Goal: Transaction & Acquisition: Purchase product/service

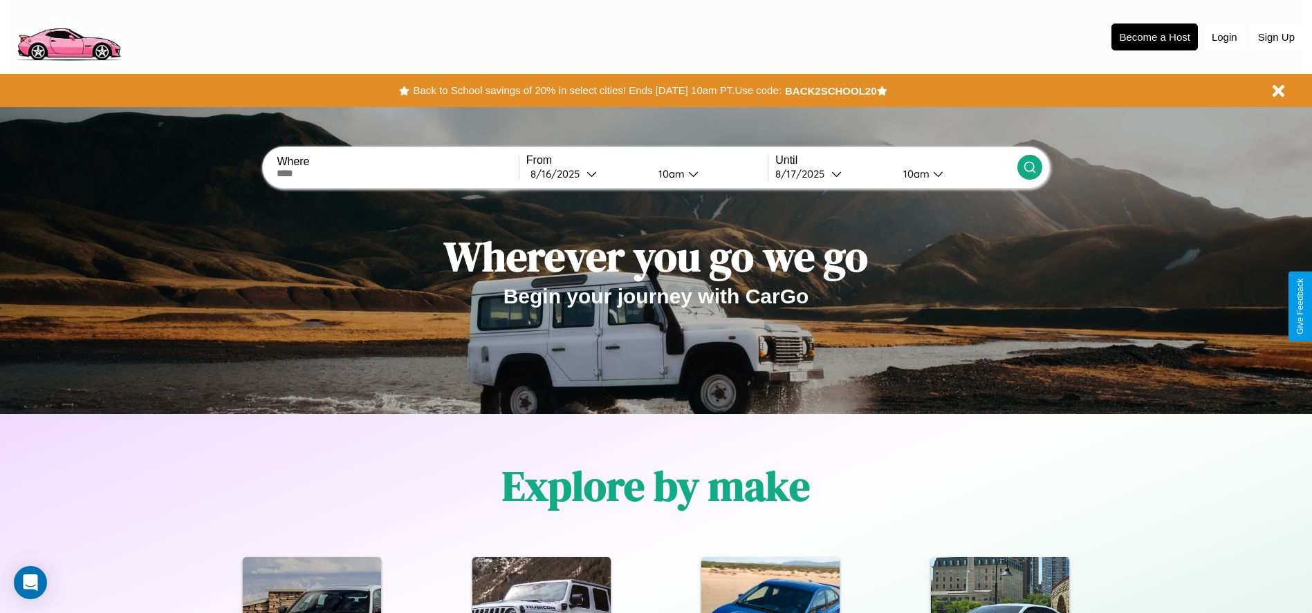
click at [398, 174] on input "text" at bounding box center [397, 173] width 241 height 11
type input "**********"
click at [586, 174] on div "8 / 16 / 2025" at bounding box center [558, 173] width 56 height 13
select select "*"
select select "****"
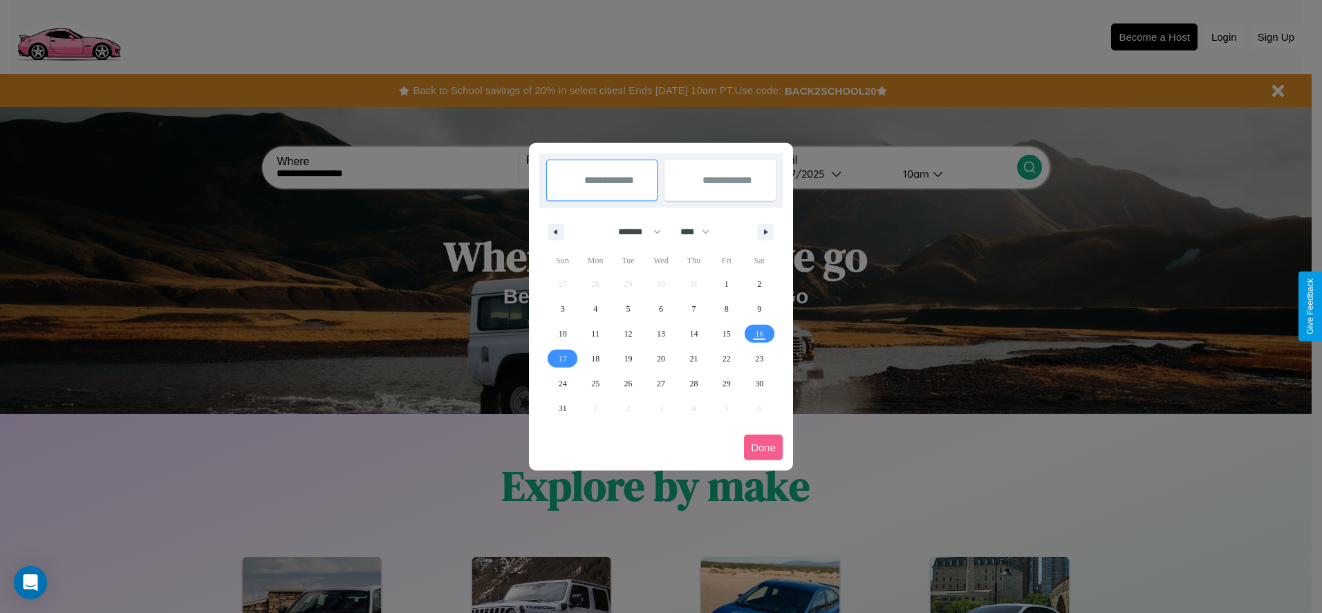
drag, startPoint x: 633, startPoint y: 232, endPoint x: 661, endPoint y: 277, distance: 53.4
click at [633, 232] on select "******* ******** ***** ***** *** **** **** ****** ********* ******* ******** **…" at bounding box center [637, 232] width 59 height 23
select select "*"
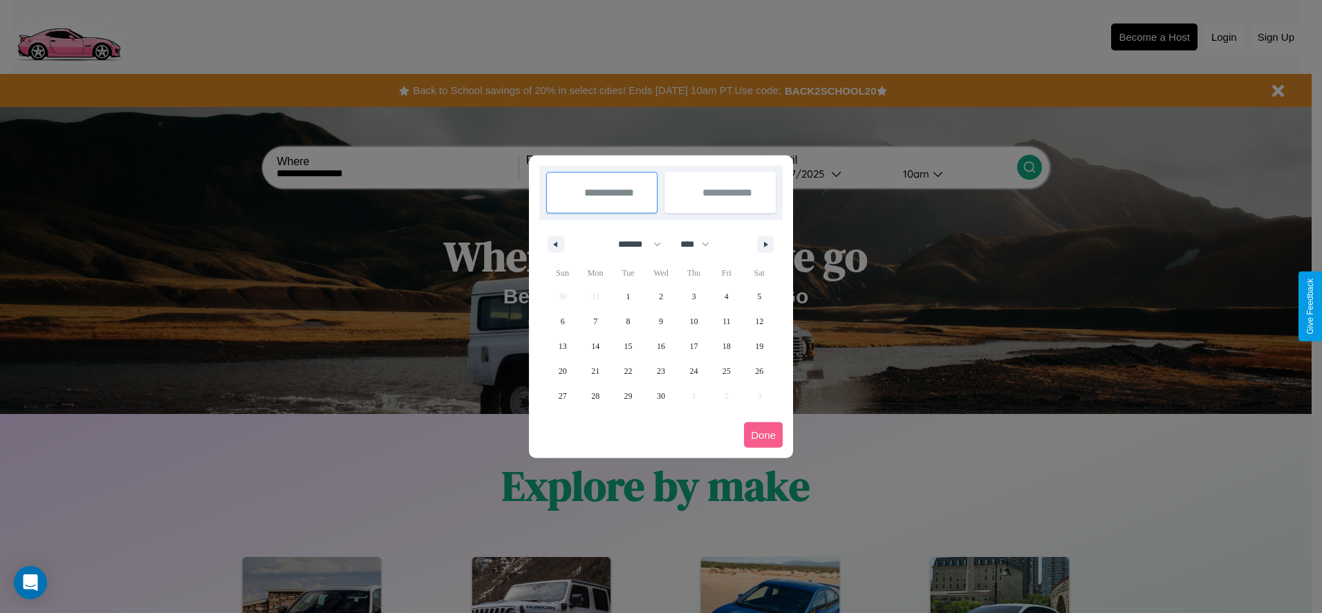
drag, startPoint x: 701, startPoint y: 244, endPoint x: 661, endPoint y: 277, distance: 52.1
click at [701, 244] on select "**** **** **** **** **** **** **** **** **** **** **** **** **** **** **** ****…" at bounding box center [694, 244] width 41 height 23
select select "****"
click at [660, 296] on span "1" at bounding box center [661, 296] width 4 height 25
type input "**********"
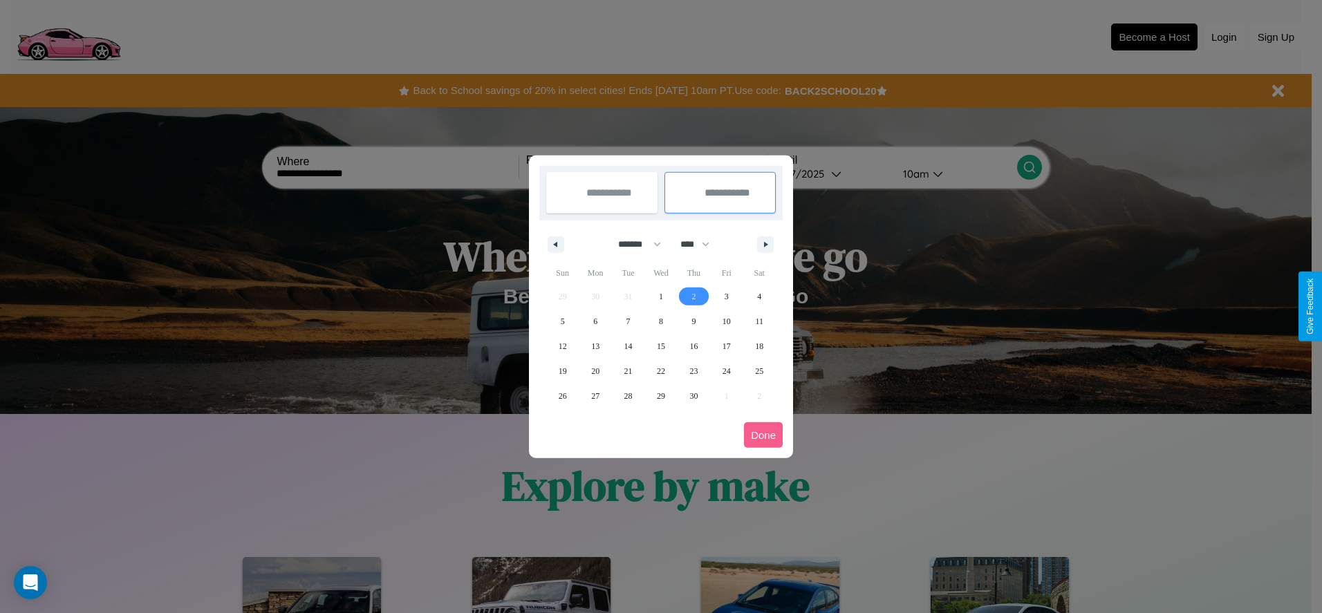
click at [694, 296] on span "2" at bounding box center [694, 296] width 4 height 25
type input "**********"
click at [763, 435] on button "Done" at bounding box center [763, 436] width 39 height 26
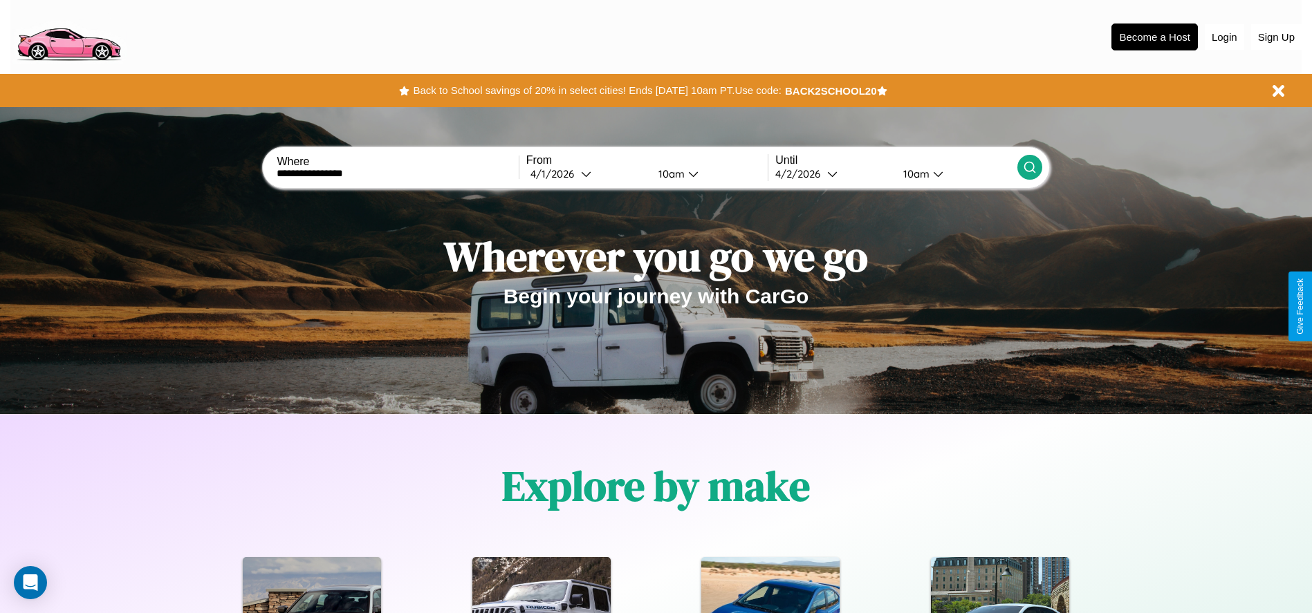
click at [1029, 167] on icon at bounding box center [1030, 167] width 14 height 14
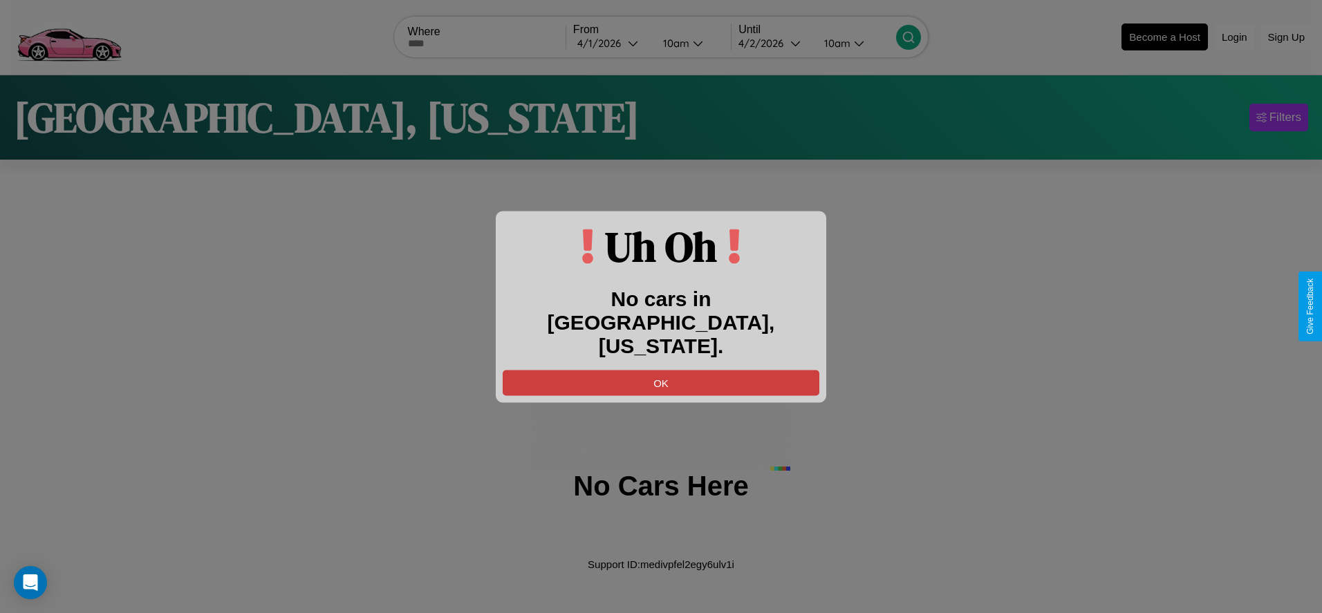
click at [661, 370] on button "OK" at bounding box center [661, 383] width 317 height 26
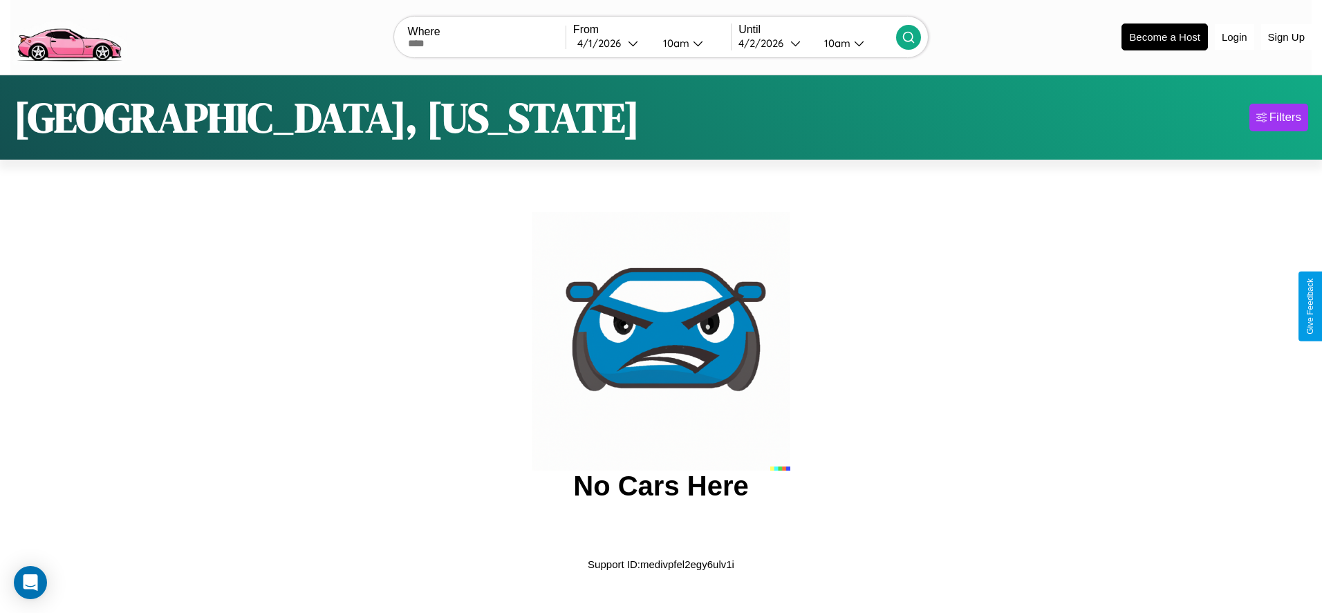
click at [68, 35] on img at bounding box center [68, 36] width 117 height 58
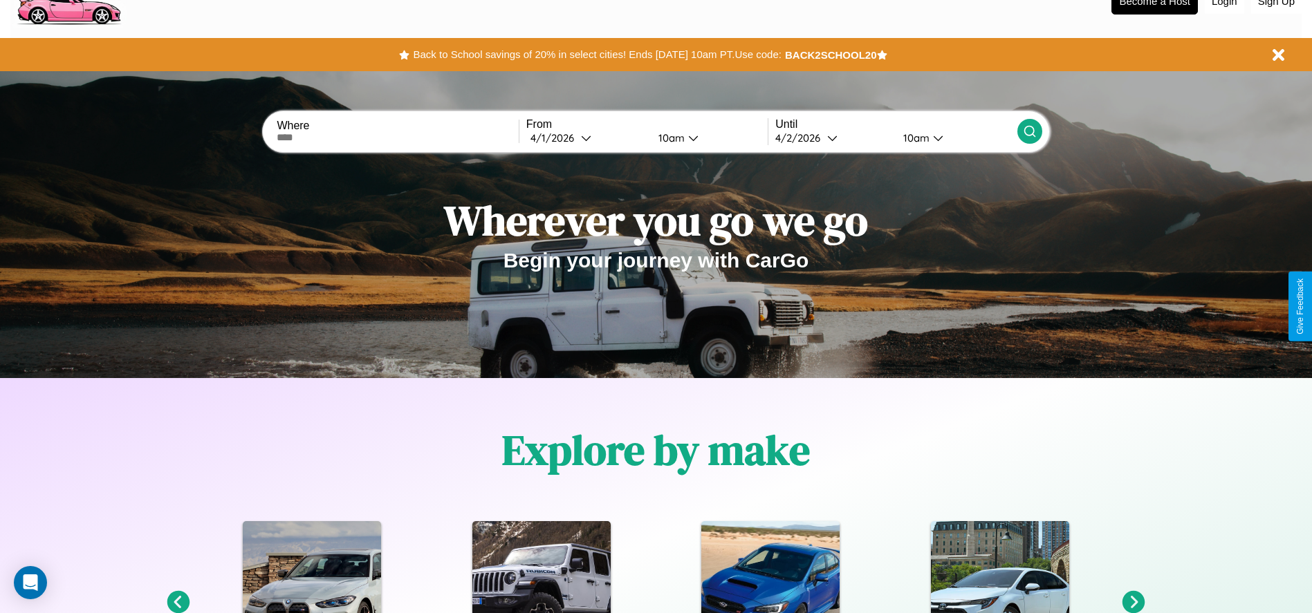
scroll to position [287, 0]
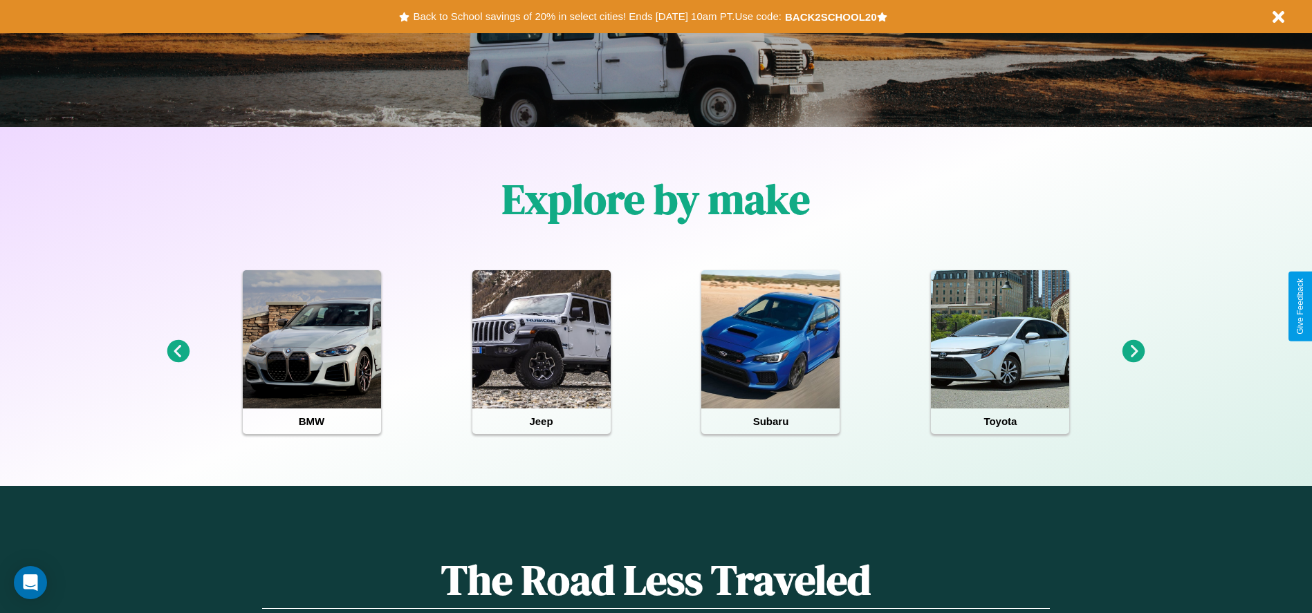
click at [1133, 352] on icon at bounding box center [1133, 351] width 23 height 23
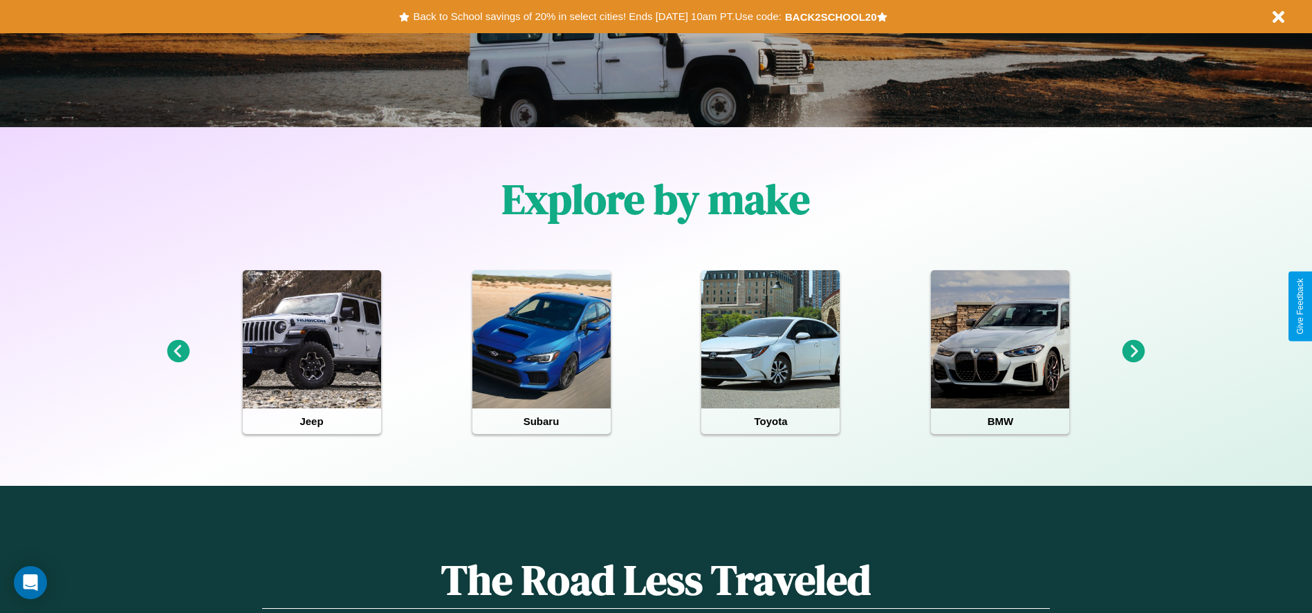
click at [1133, 352] on icon at bounding box center [1133, 351] width 23 height 23
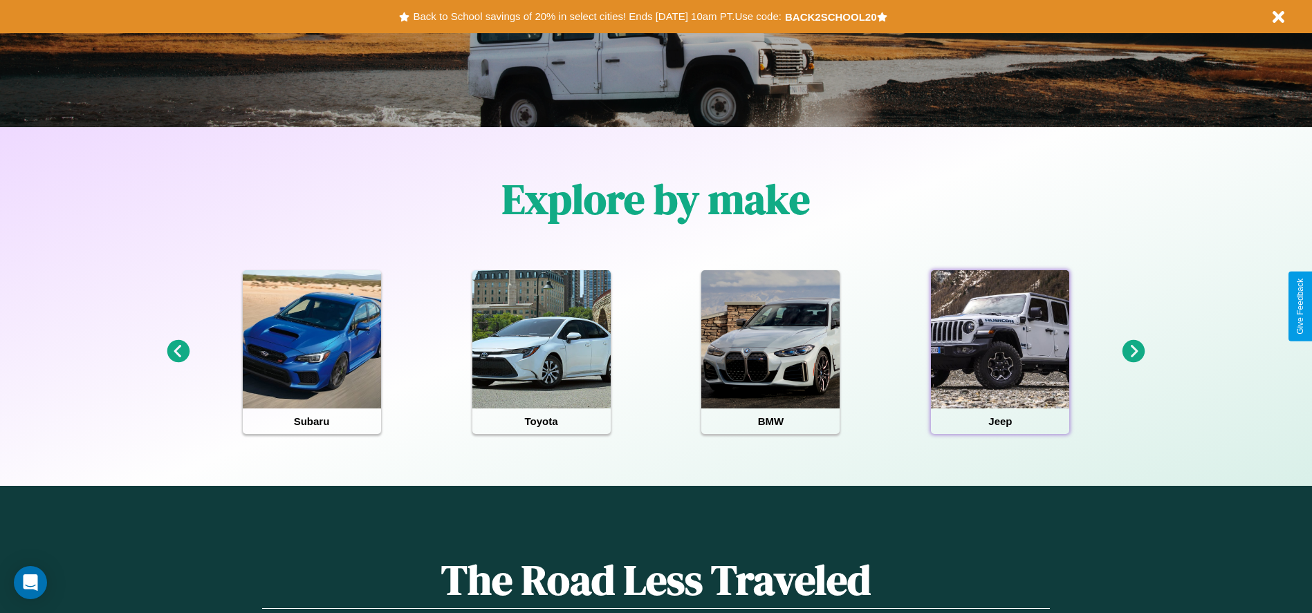
click at [1000, 352] on div at bounding box center [1000, 339] width 138 height 138
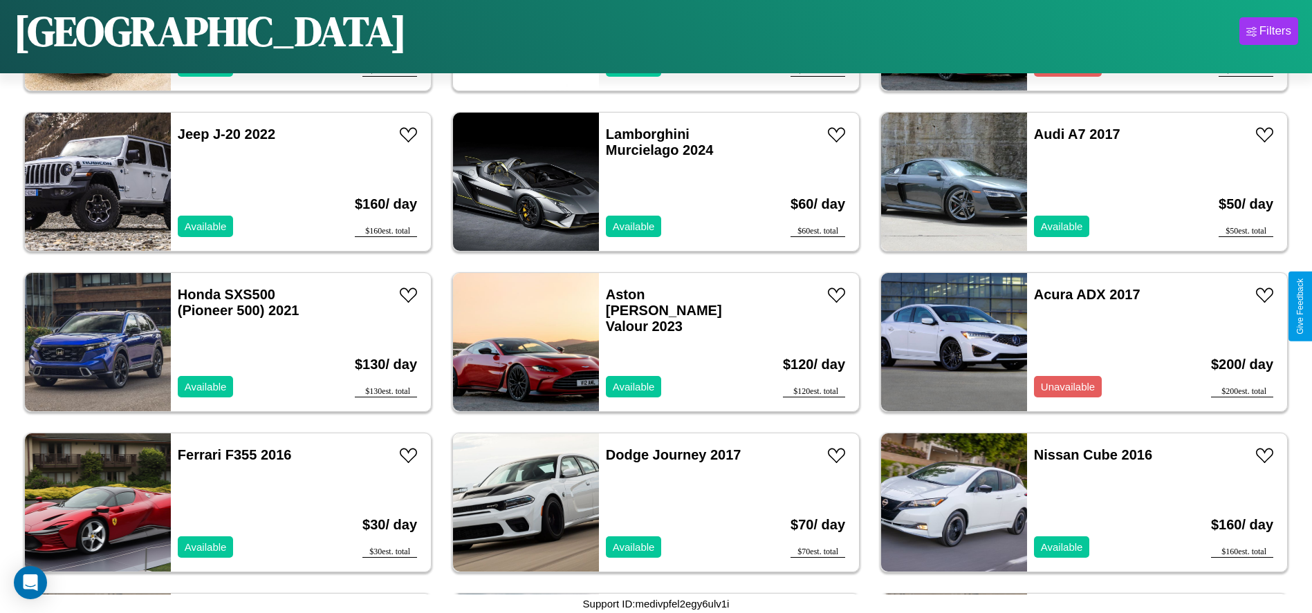
scroll to position [1919, 0]
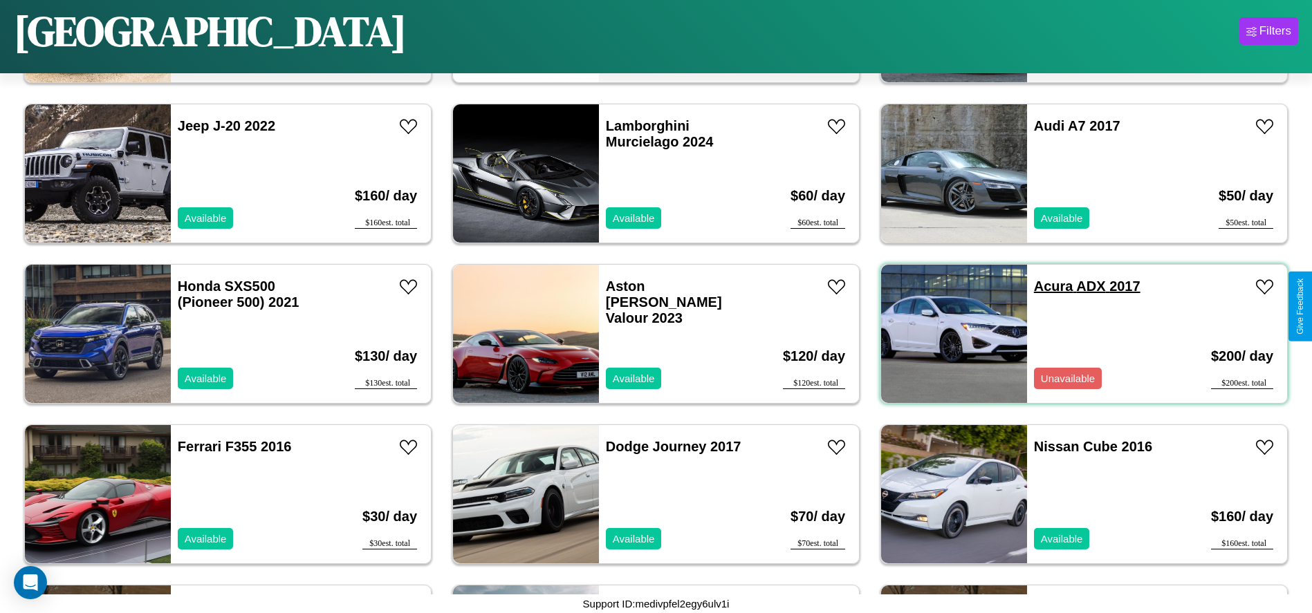
click at [1045, 286] on link "Acura ADX 2017" at bounding box center [1087, 286] width 107 height 15
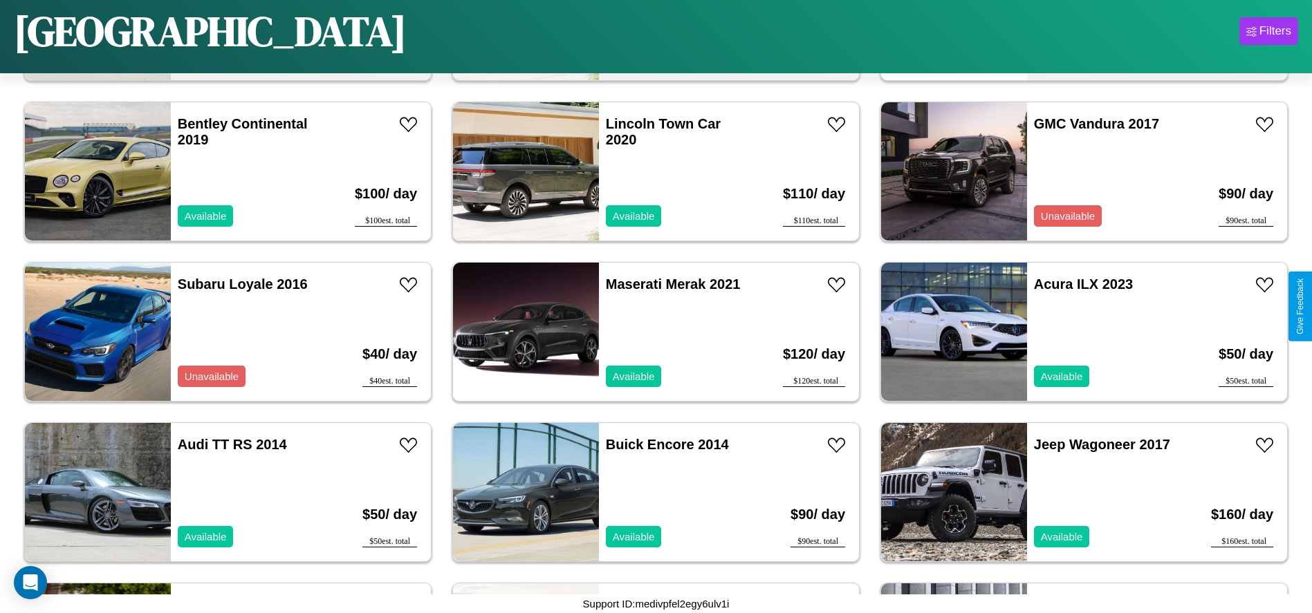
scroll to position [315, 0]
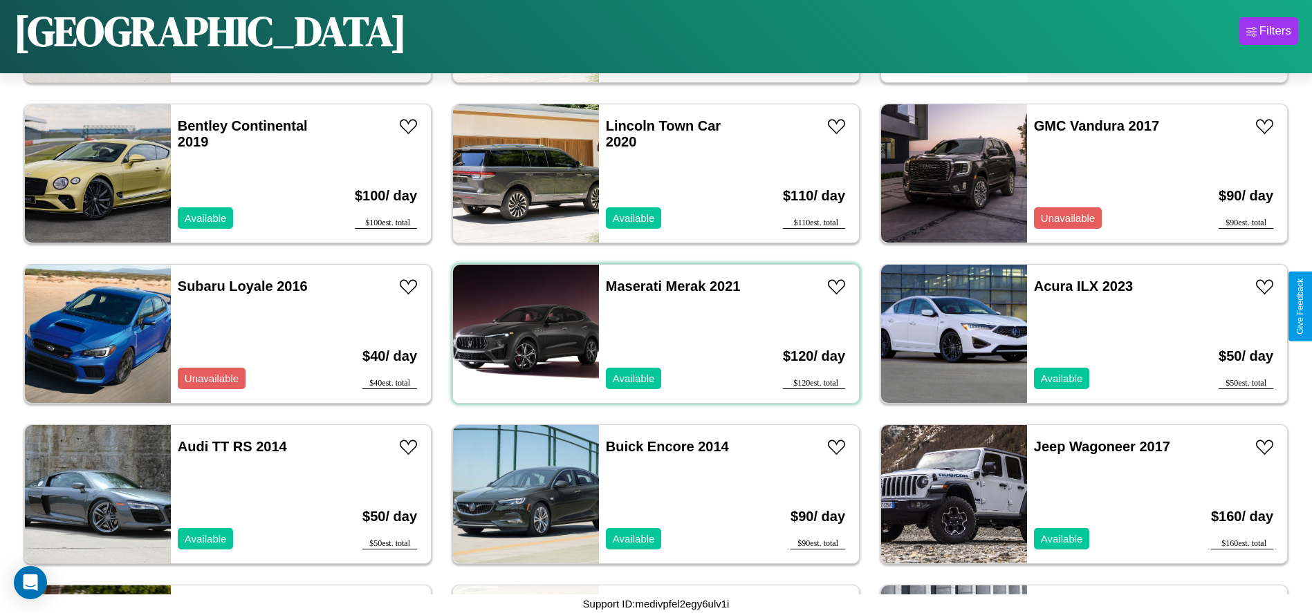
click at [651, 334] on div "Maserati Merak 2021 Available" at bounding box center [679, 334] width 160 height 138
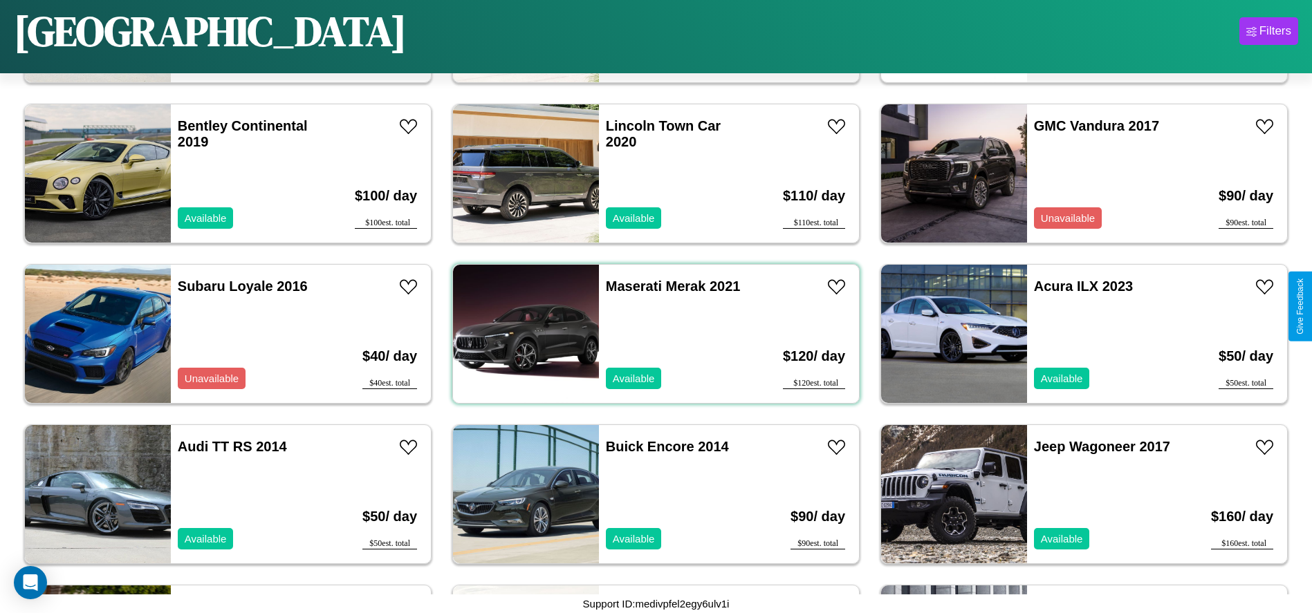
click at [651, 334] on div "Maserati Merak 2021 Available" at bounding box center [679, 334] width 160 height 138
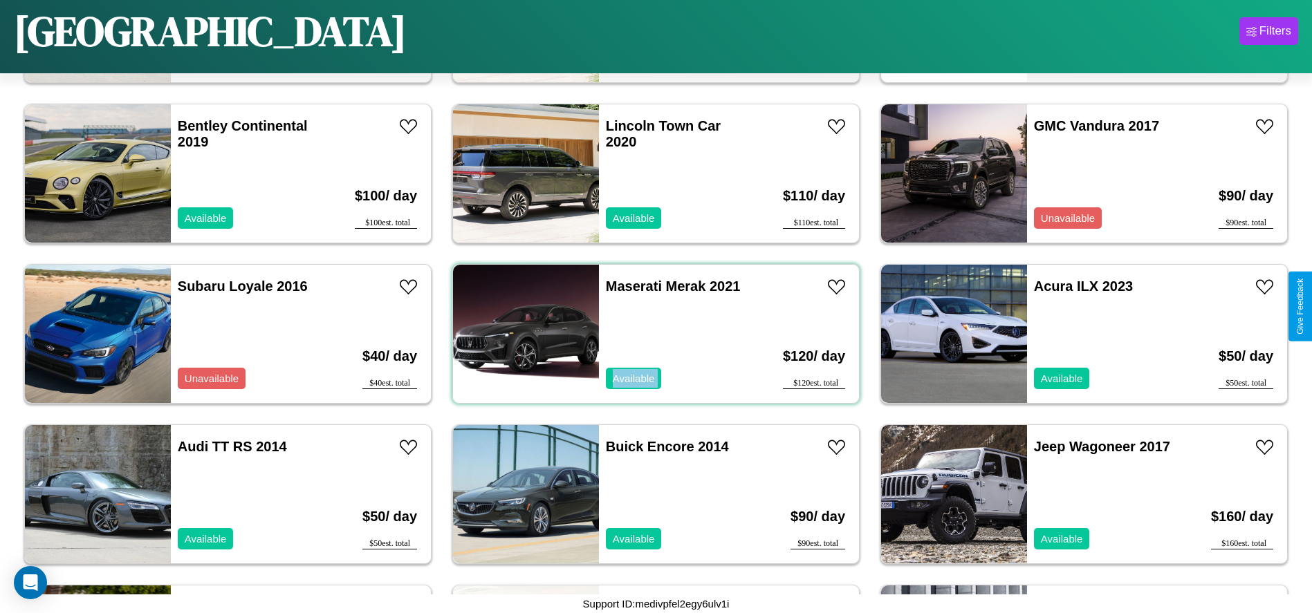
click at [651, 334] on div "Maserati Merak 2021 Available" at bounding box center [679, 334] width 160 height 138
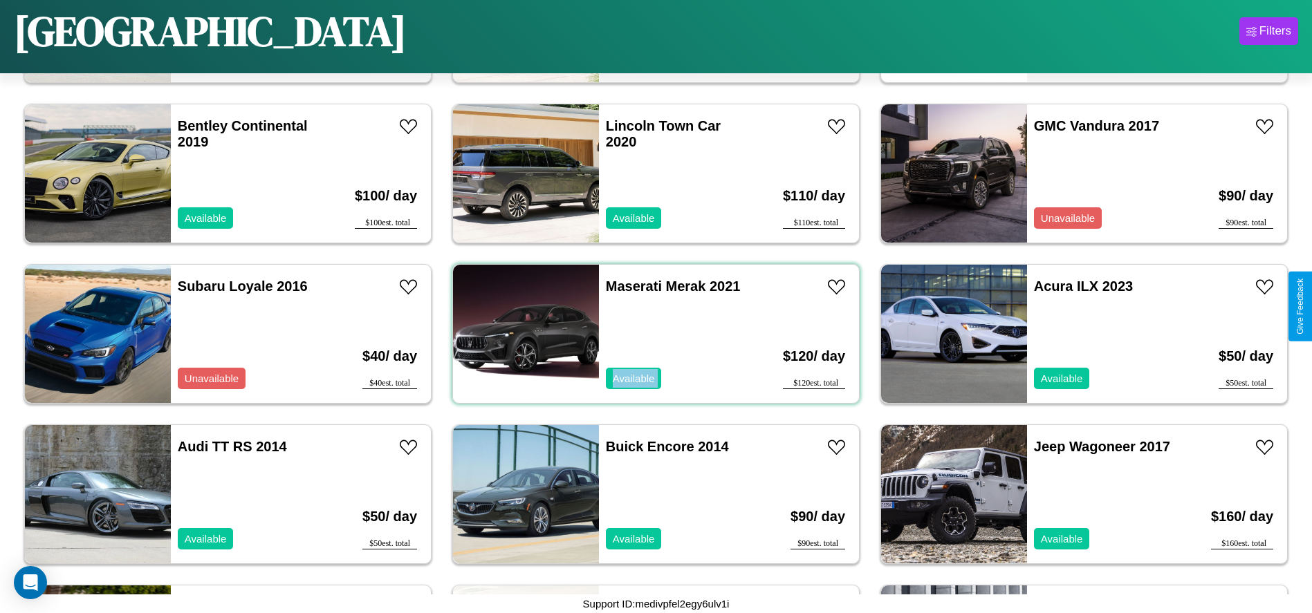
click at [651, 334] on div "Maserati Merak 2021 Available" at bounding box center [679, 334] width 160 height 138
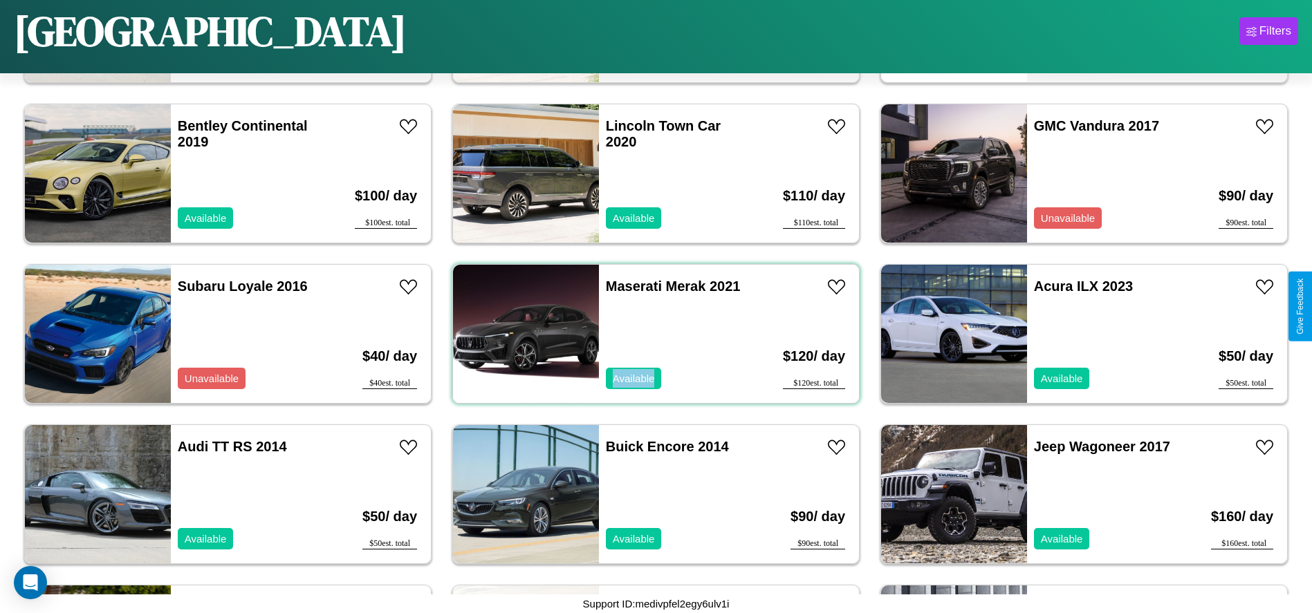
click at [651, 334] on div "Maserati Merak 2021 Available" at bounding box center [679, 334] width 160 height 138
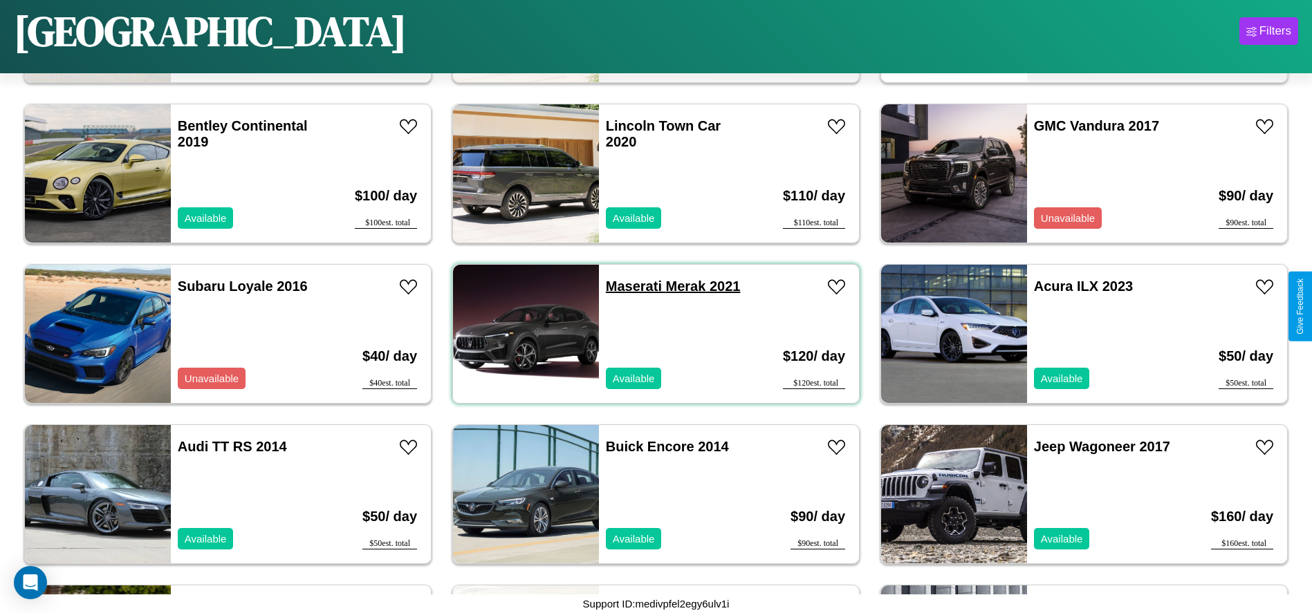
click at [629, 286] on link "Maserati Merak 2021" at bounding box center [673, 286] width 135 height 15
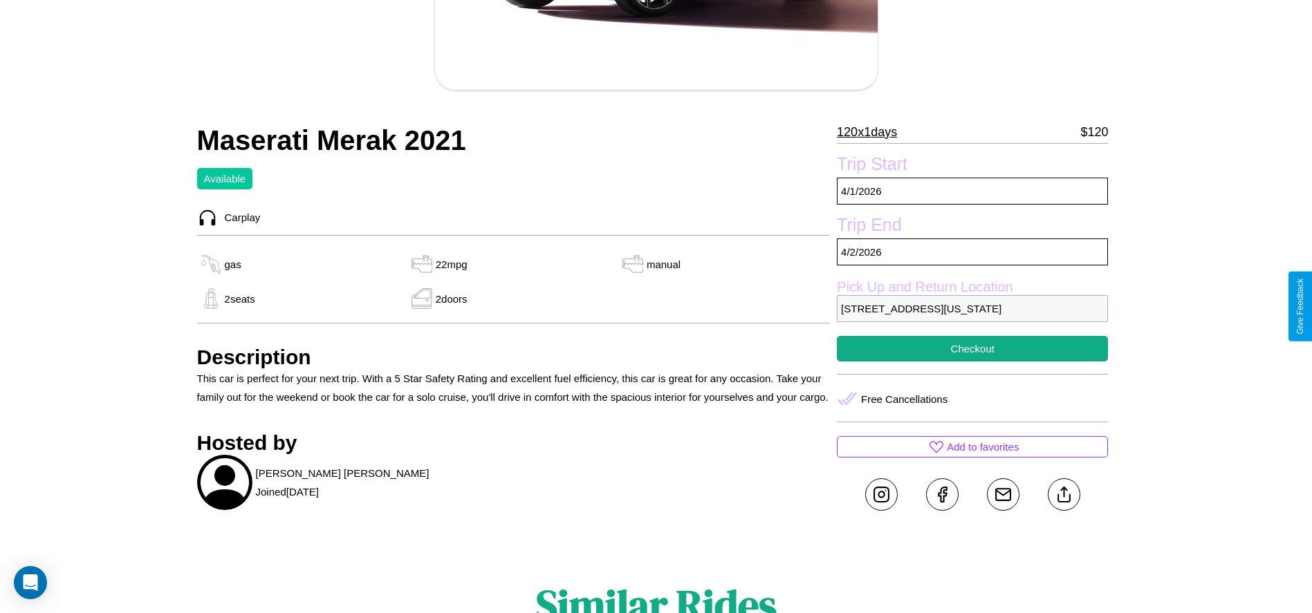
scroll to position [315, 0]
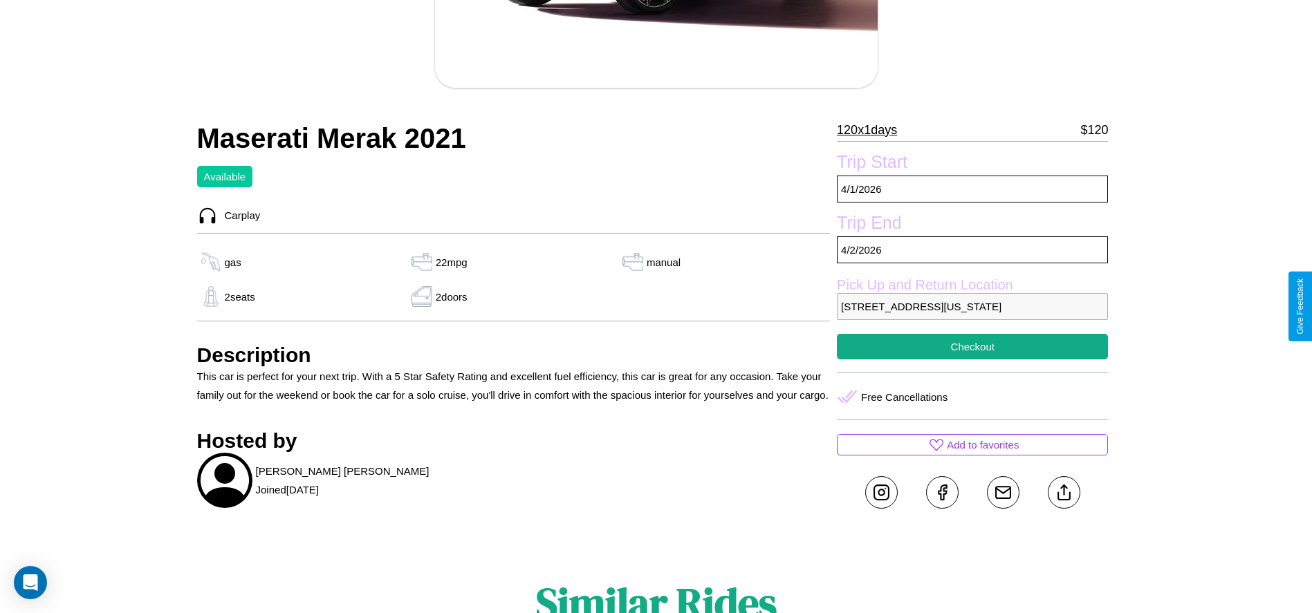
click at [972, 306] on p "[STREET_ADDRESS][US_STATE]" at bounding box center [972, 306] width 271 height 27
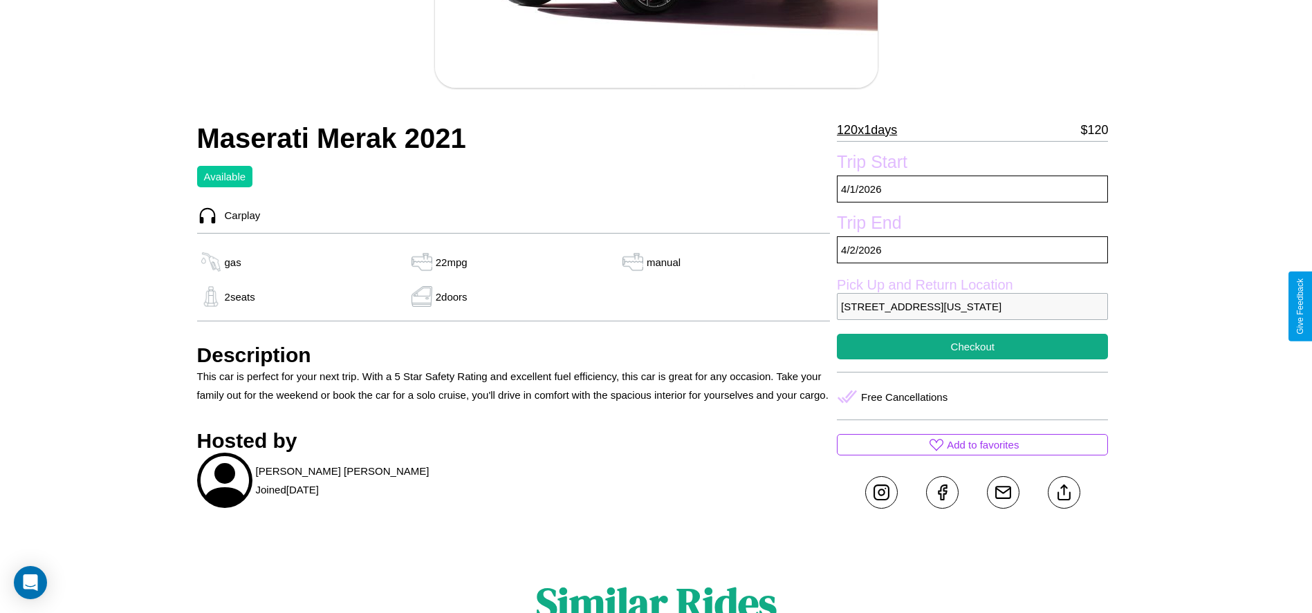
click at [972, 306] on p "[STREET_ADDRESS][US_STATE]" at bounding box center [972, 306] width 271 height 27
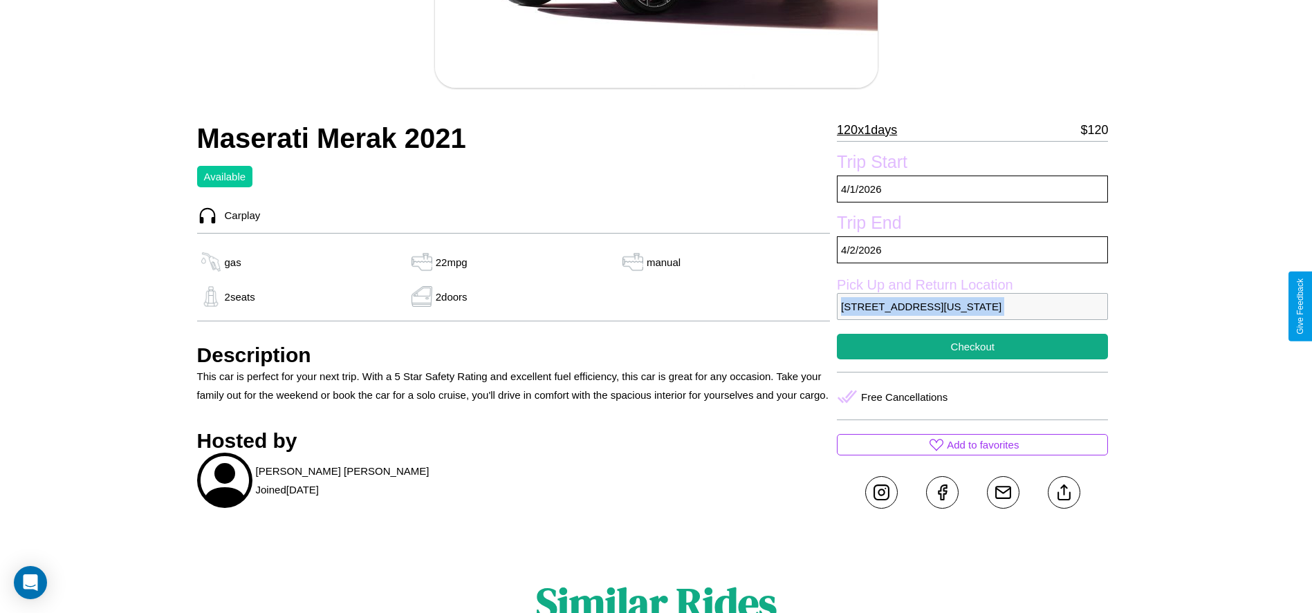
click at [972, 306] on p "[STREET_ADDRESS][US_STATE]" at bounding box center [972, 306] width 271 height 27
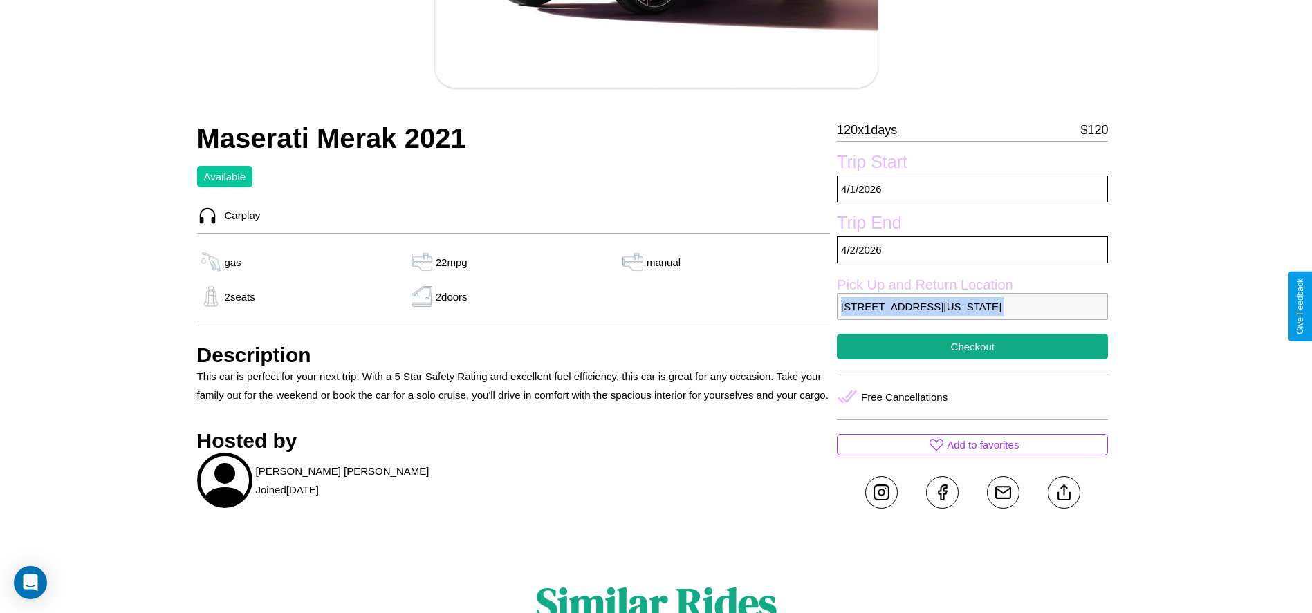
click at [972, 306] on p "[STREET_ADDRESS][US_STATE]" at bounding box center [972, 306] width 271 height 27
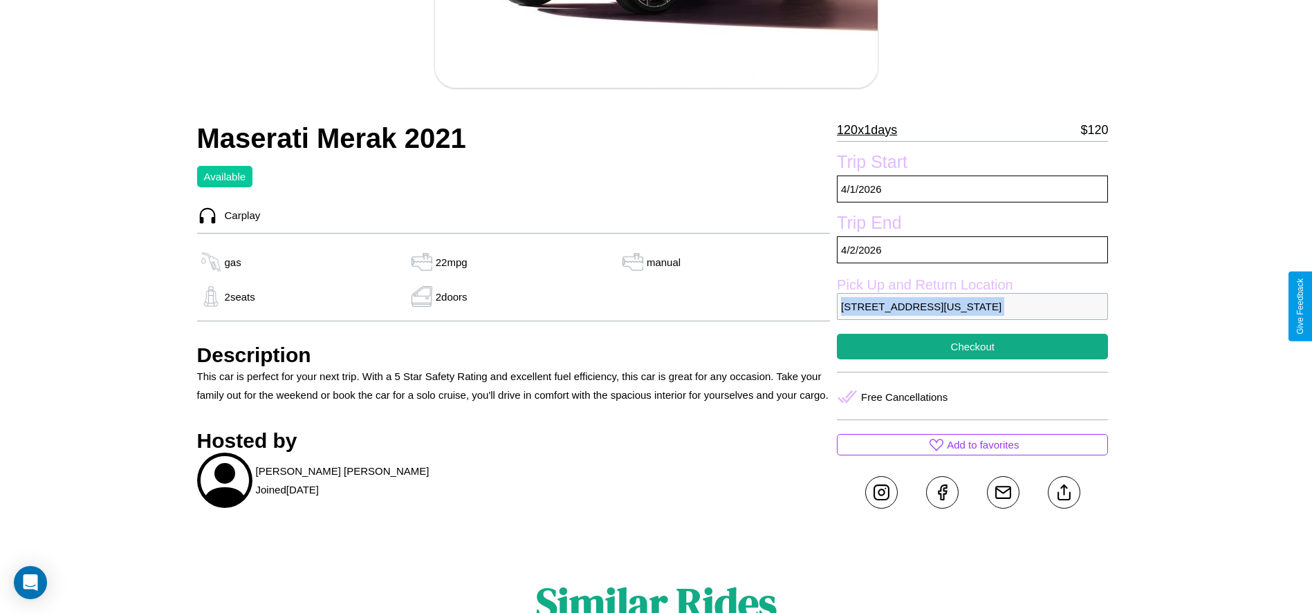
click at [972, 306] on p "[STREET_ADDRESS][US_STATE]" at bounding box center [972, 306] width 271 height 27
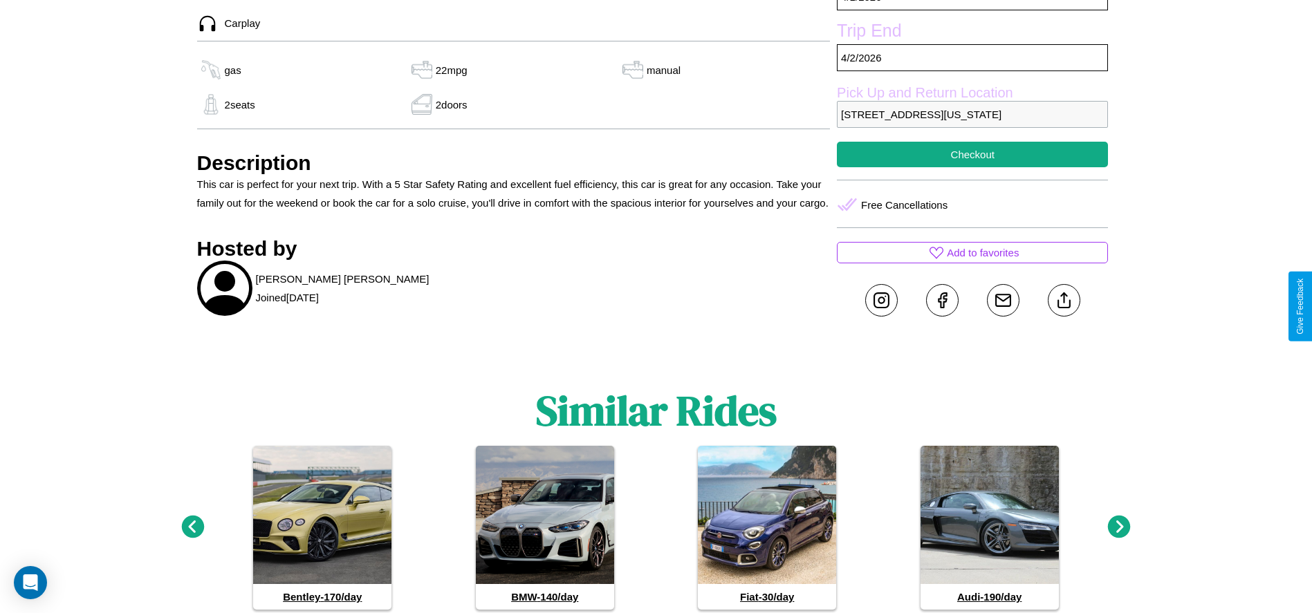
scroll to position [550, 0]
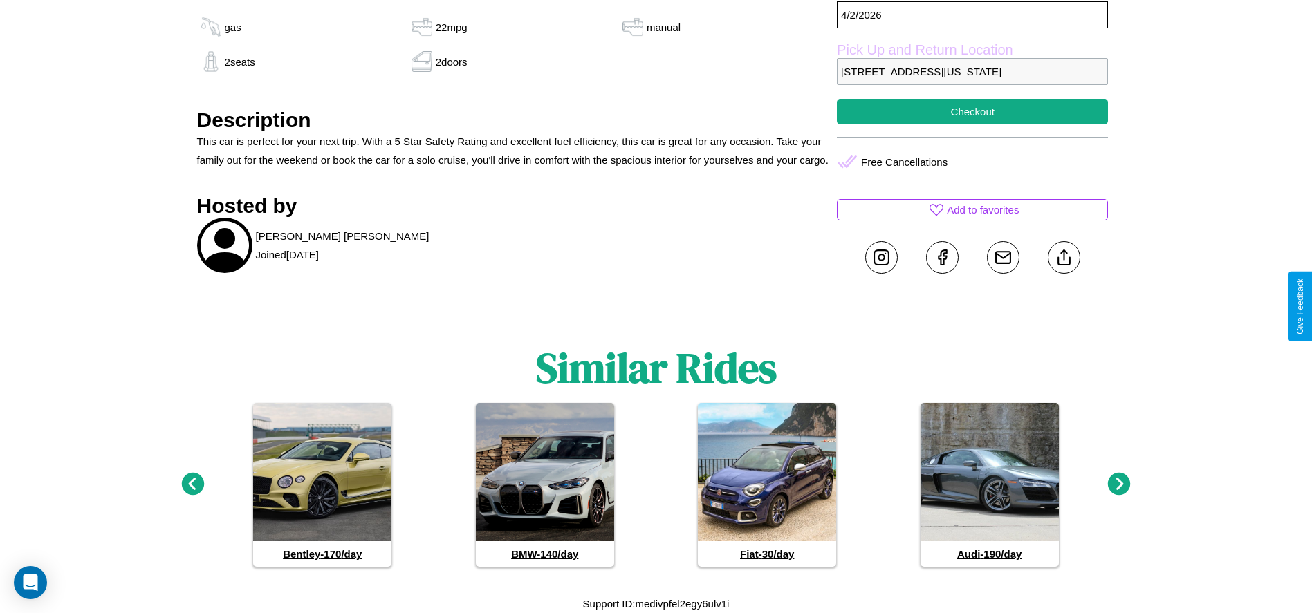
click at [1119, 485] on icon at bounding box center [1119, 484] width 23 height 23
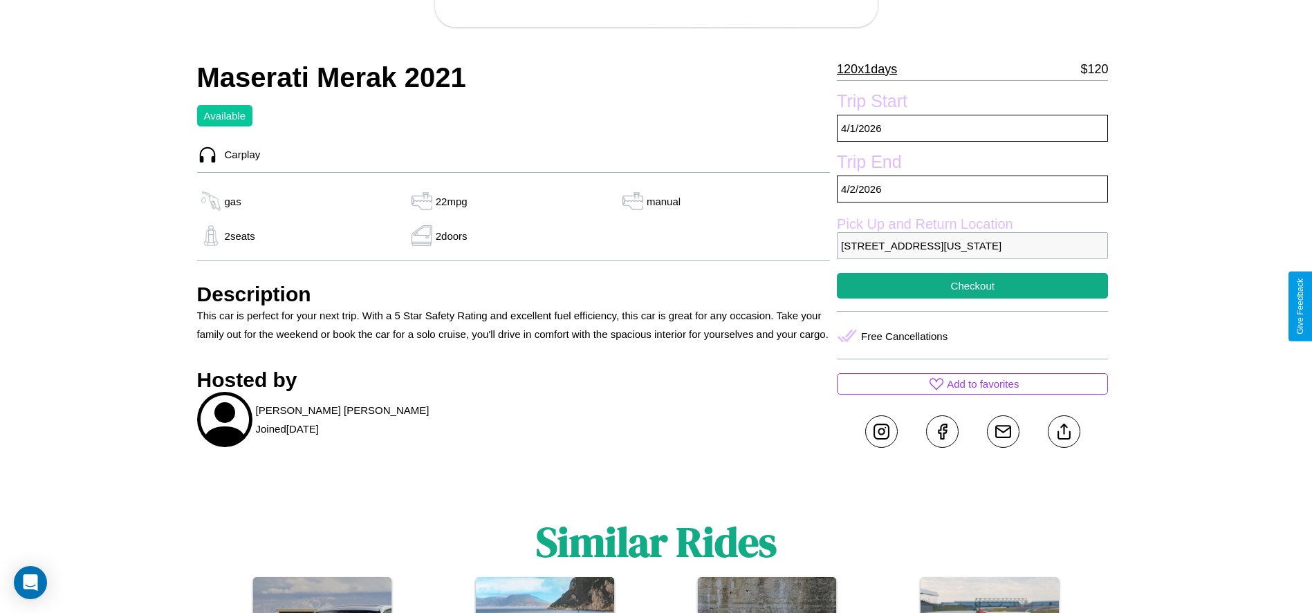
scroll to position [355, 0]
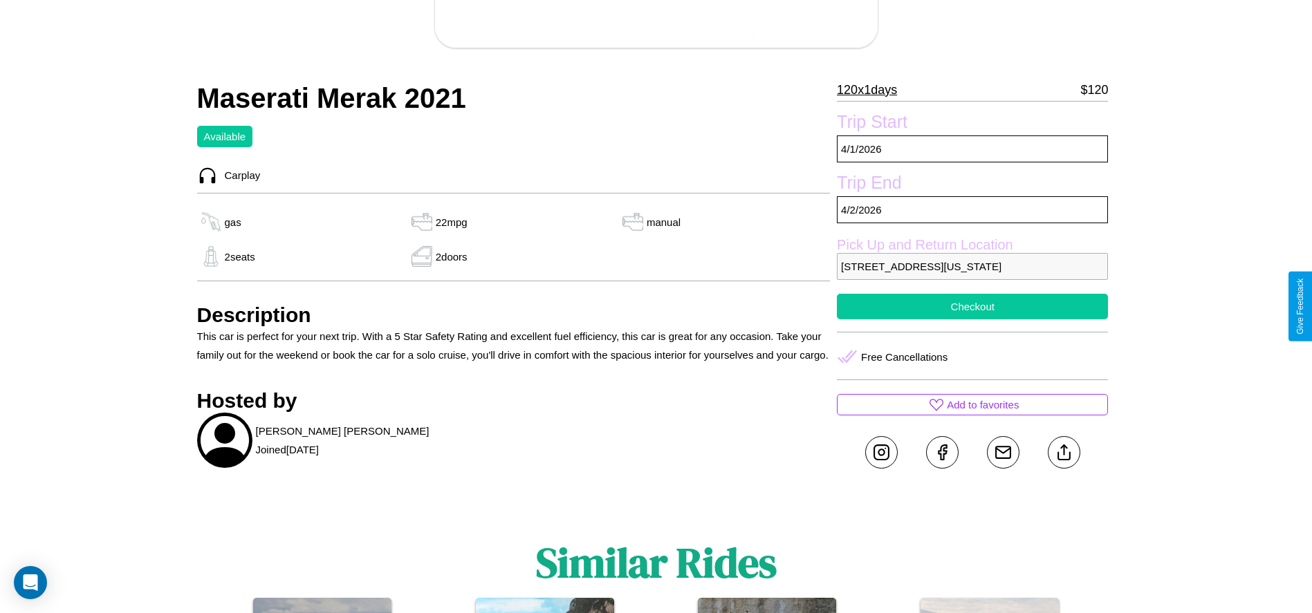
click at [972, 306] on button "Checkout" at bounding box center [972, 307] width 271 height 26
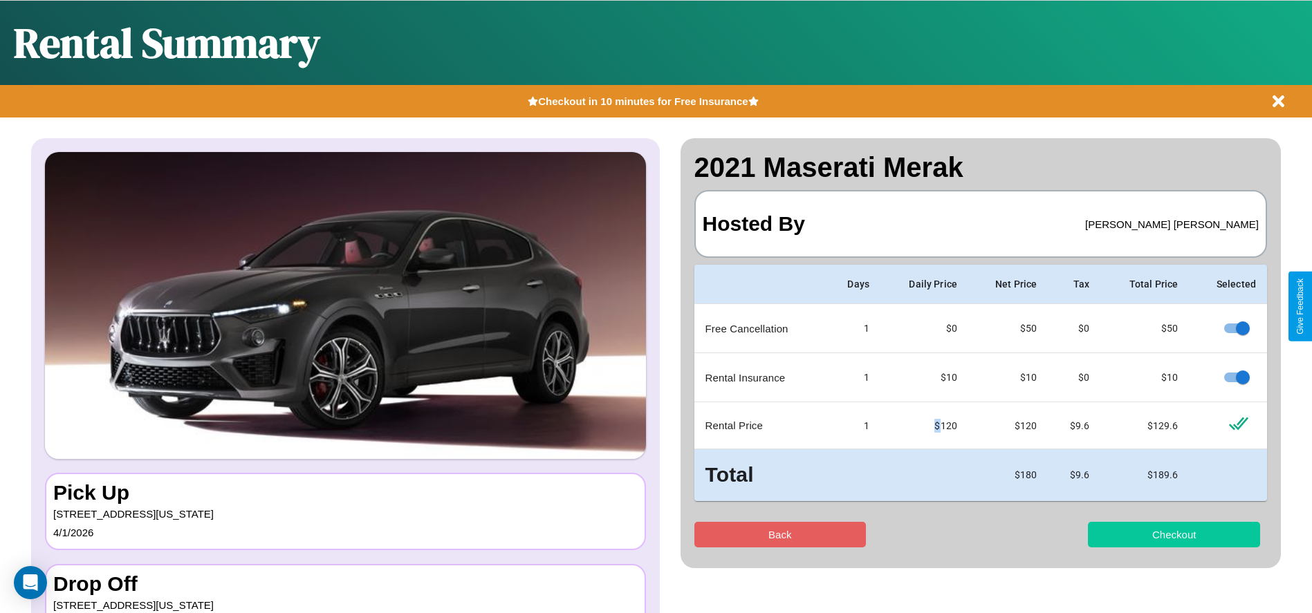
click at [1174, 535] on button "Checkout" at bounding box center [1174, 535] width 172 height 26
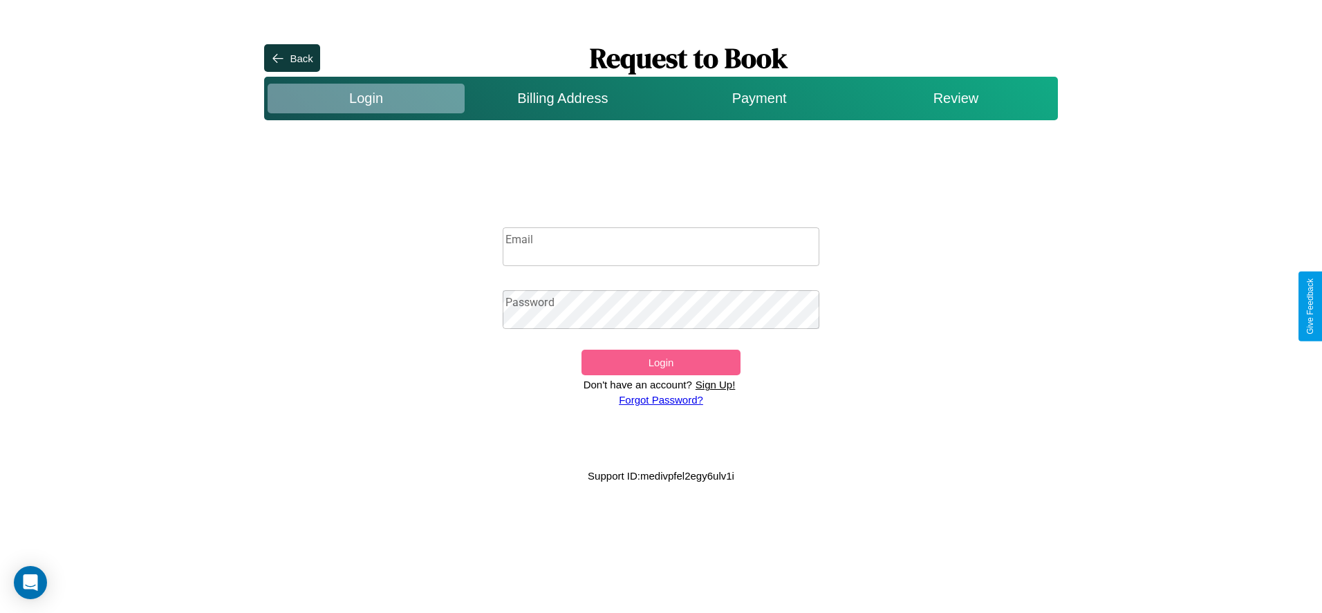
click at [715, 385] on p "Sign Up!" at bounding box center [715, 385] width 47 height 19
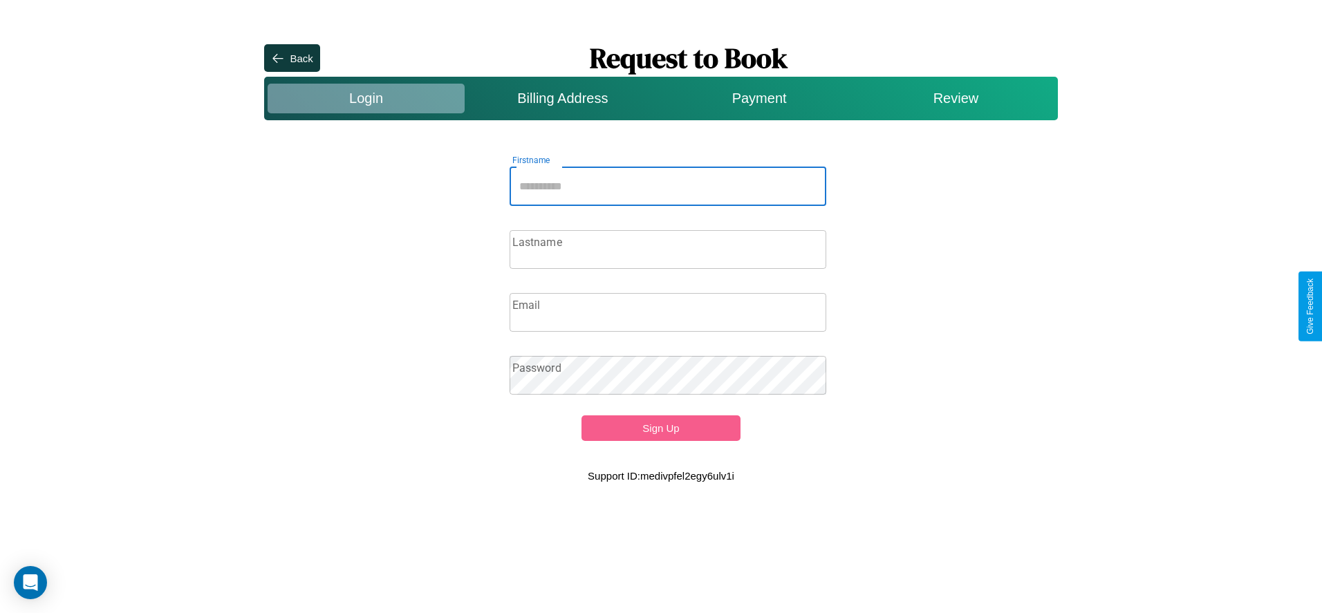
click at [668, 186] on input "Firstname" at bounding box center [668, 186] width 317 height 39
type input "******"
click at [668, 249] on input "Lastname" at bounding box center [668, 249] width 317 height 39
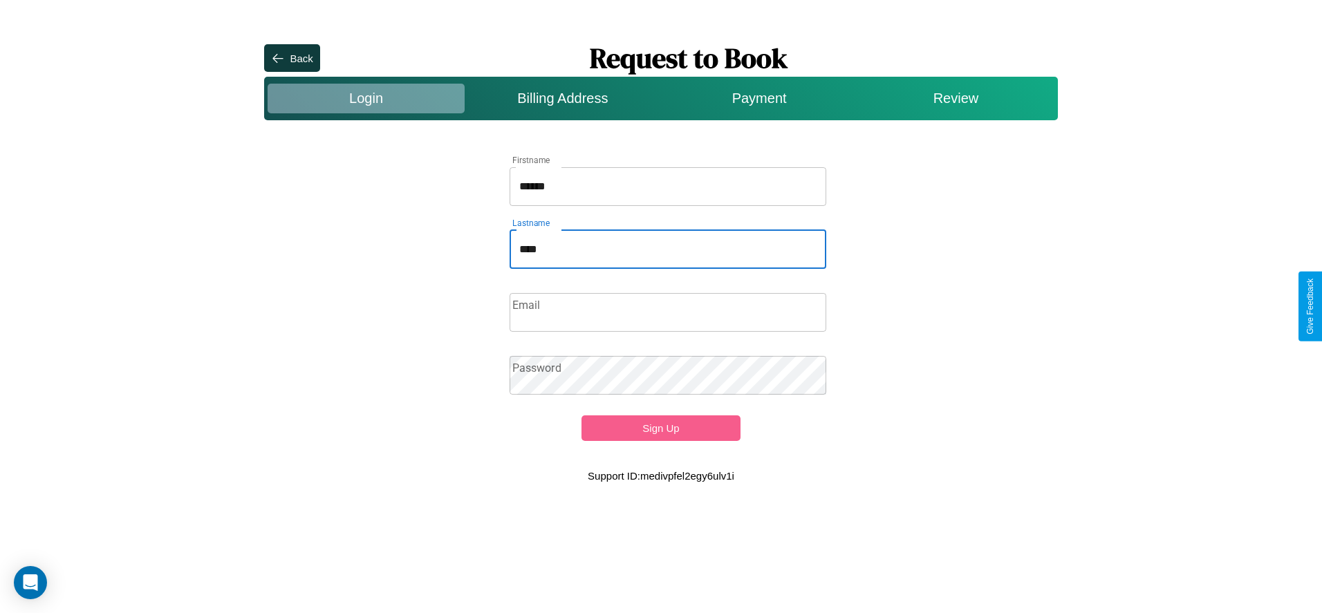
type input "****"
click at [668, 312] on input "Email" at bounding box center [668, 312] width 317 height 39
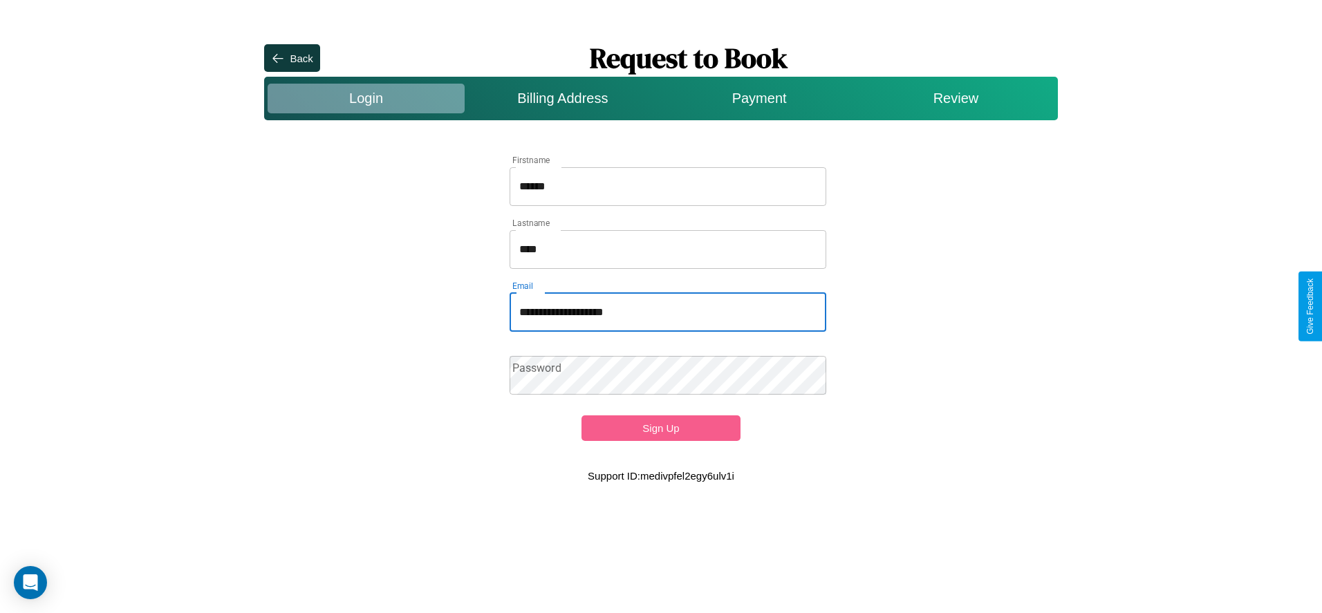
type input "**********"
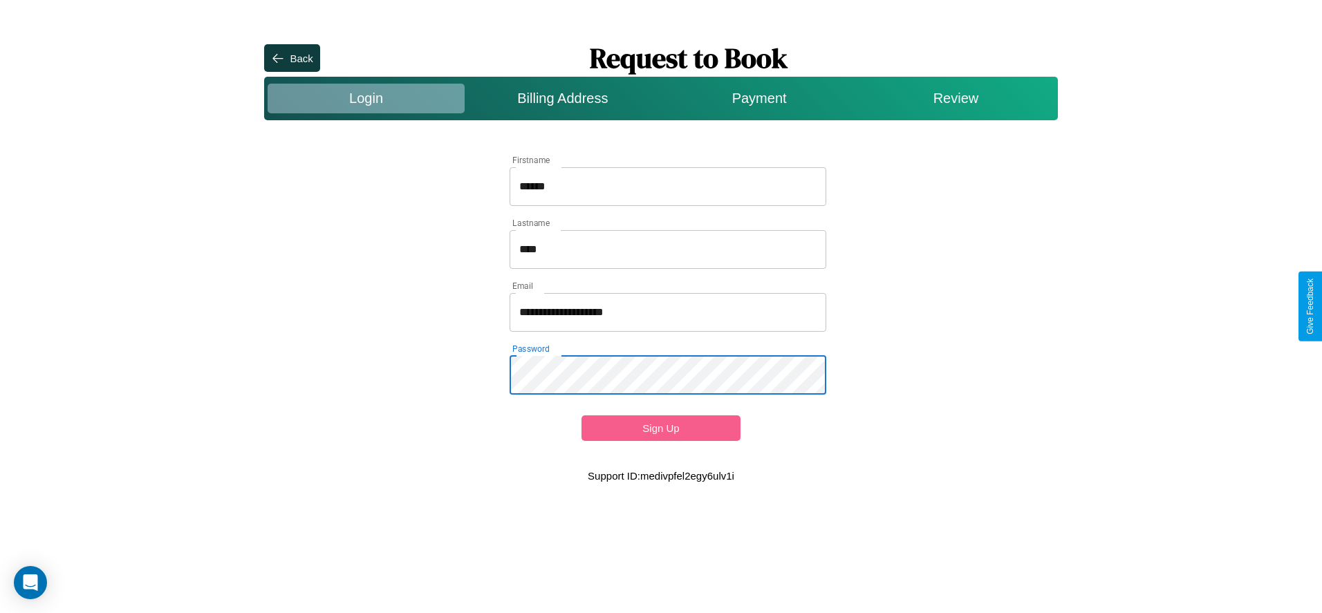
click at [660, 428] on button "Sign Up" at bounding box center [661, 429] width 158 height 26
